Goal: Complete application form

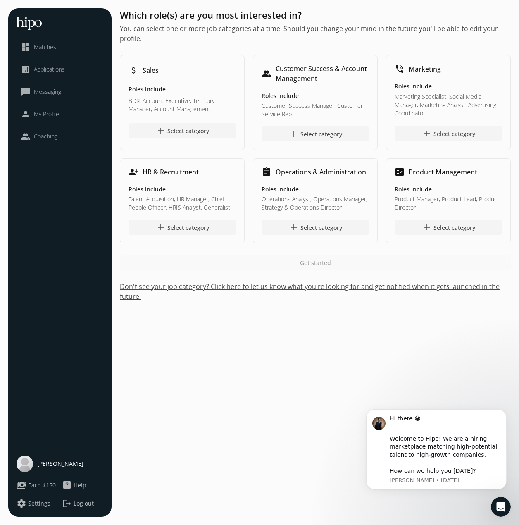
click at [29, 461] on img at bounding box center [25, 463] width 17 height 17
click at [43, 461] on span "[PERSON_NAME]" at bounding box center [60, 464] width 46 height 8
click at [261, 377] on div "Which role(s) are you most interested in? You can select one or more job catego…" at bounding box center [315, 262] width 391 height 508
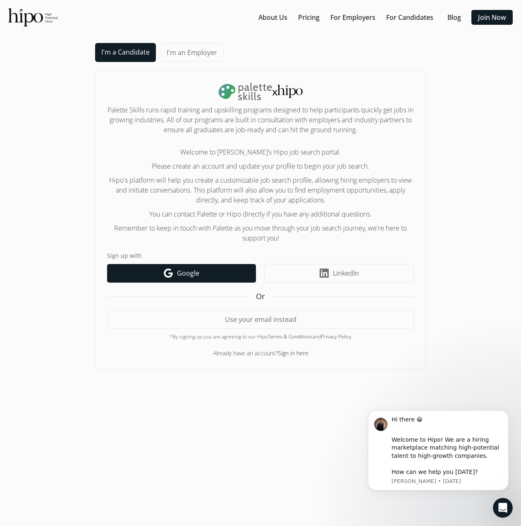
click at [219, 273] on link "Google icon Google" at bounding box center [181, 273] width 149 height 19
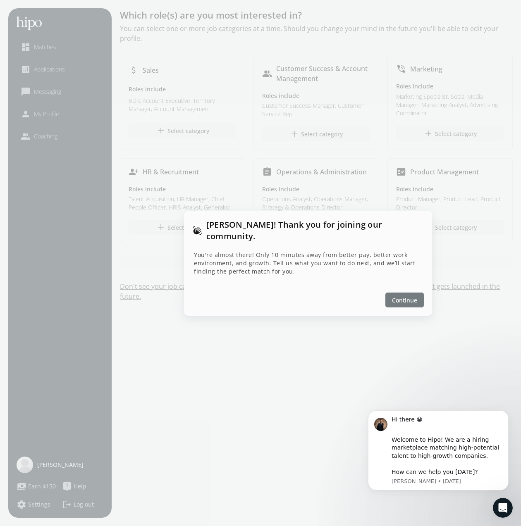
click at [413, 296] on span "Continue" at bounding box center [404, 300] width 25 height 9
